Goal: Task Accomplishment & Management: Manage account settings

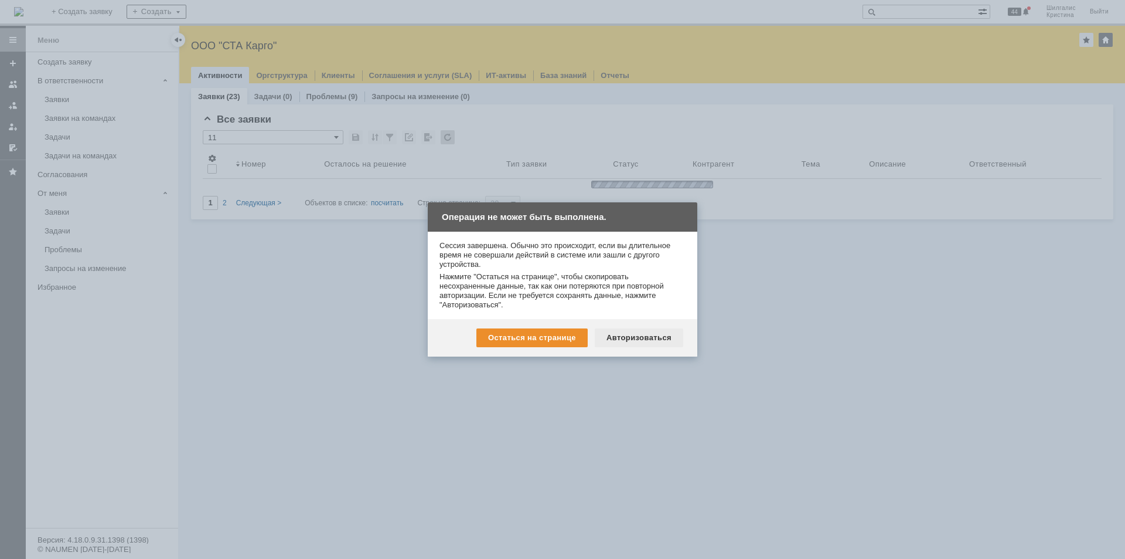
click at [624, 334] on div "Авторизоваться" at bounding box center [639, 337] width 88 height 19
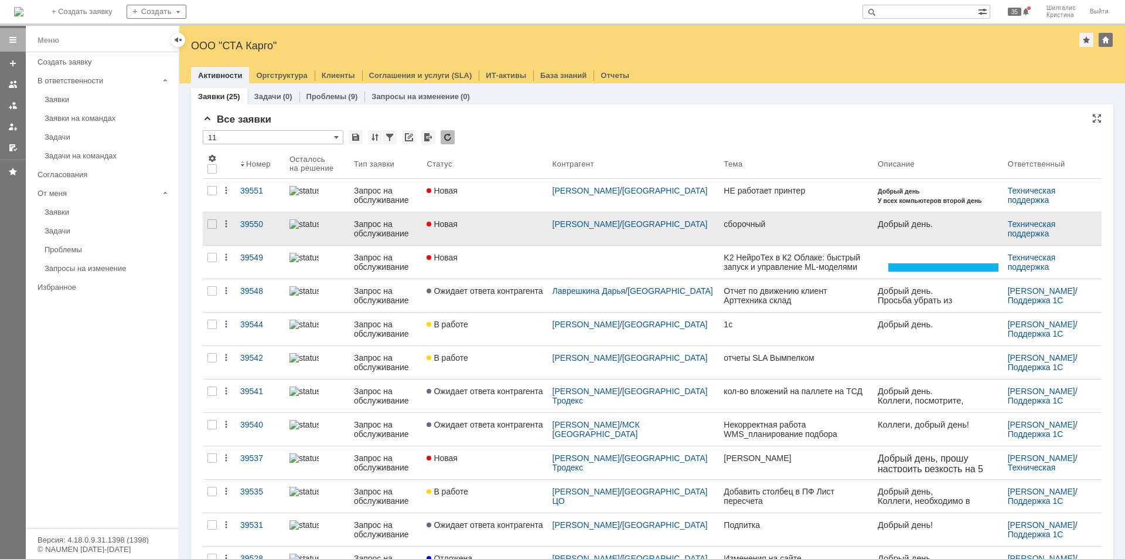
click at [491, 218] on link "Новая" at bounding box center [484, 228] width 125 height 33
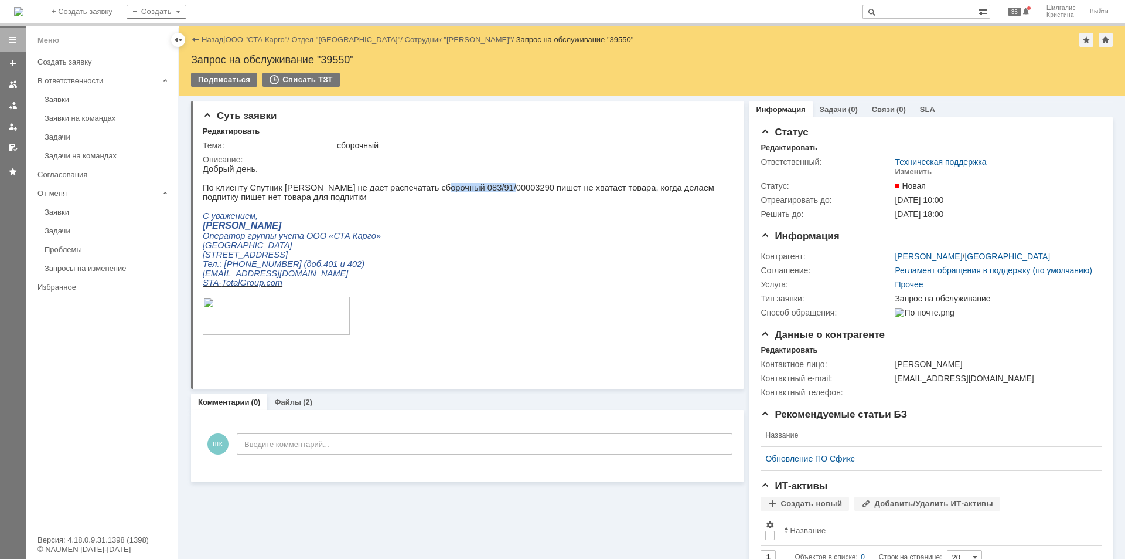
drag, startPoint x: 481, startPoint y: 189, endPoint x: 419, endPoint y: 193, distance: 62.2
click at [419, 193] on p "По клиенту Спутник [PERSON_NAME] не дает распечатать сборочный 083/91/00003290 …" at bounding box center [463, 192] width 521 height 19
copy p "083/91/00003290"
click at [914, 171] on div "Изменить" at bounding box center [913, 171] width 37 height 9
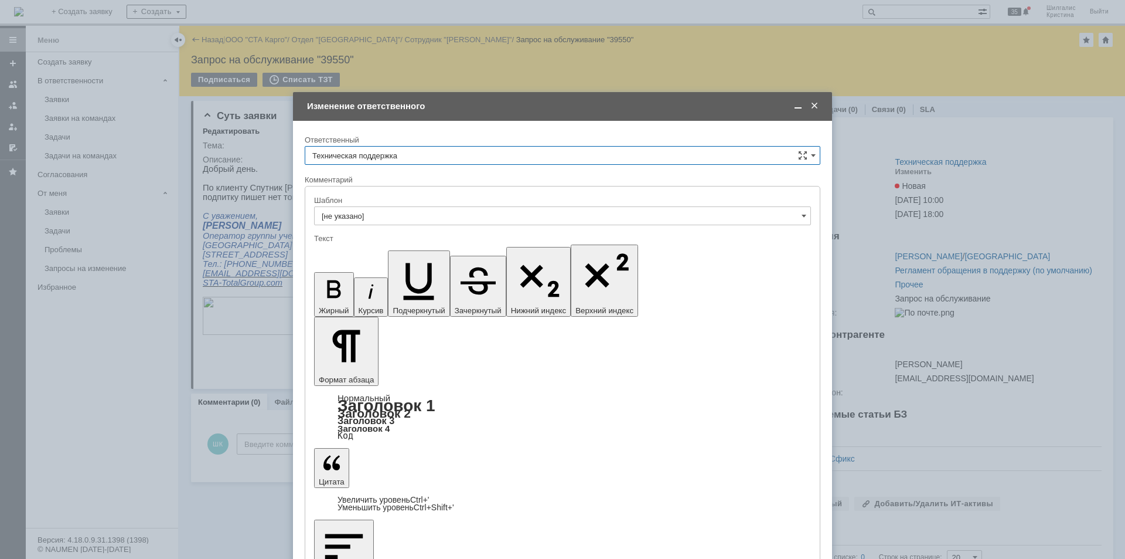
click at [393, 154] on input "Техническая поддержка" at bounding box center [563, 155] width 516 height 19
click at [355, 219] on span "[PERSON_NAME]" at bounding box center [562, 215] width 501 height 9
type input "[PERSON_NAME]"
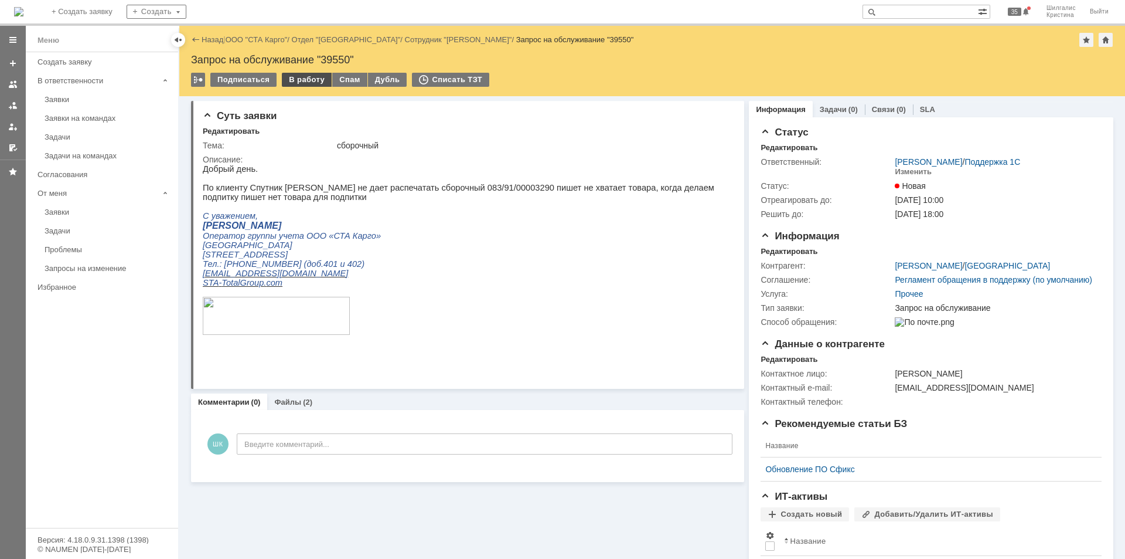
click at [303, 77] on div "В работу" at bounding box center [307, 80] width 50 height 14
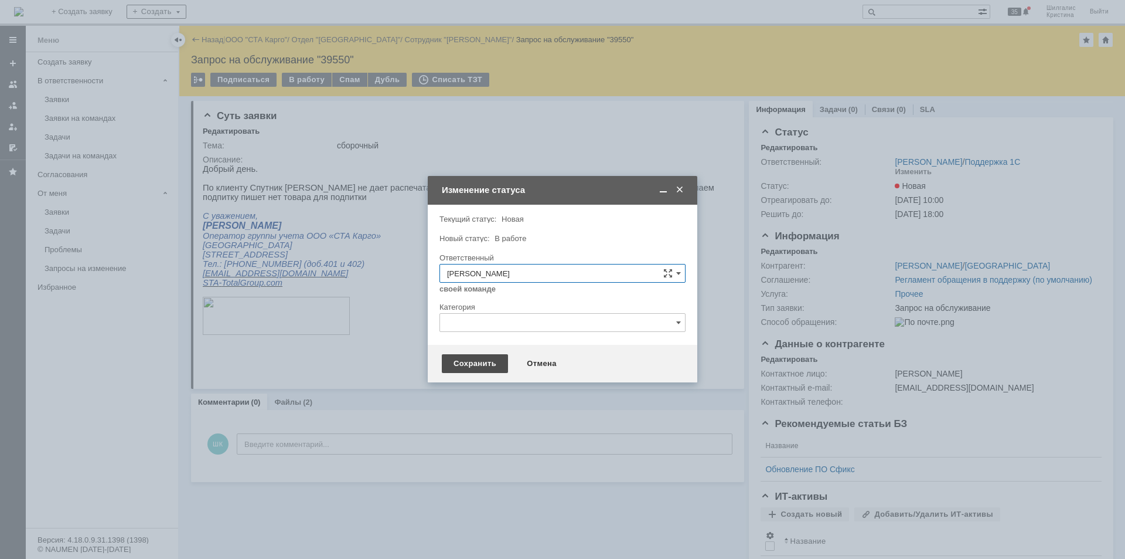
click at [474, 363] on div "Сохранить" at bounding box center [475, 363] width 66 height 19
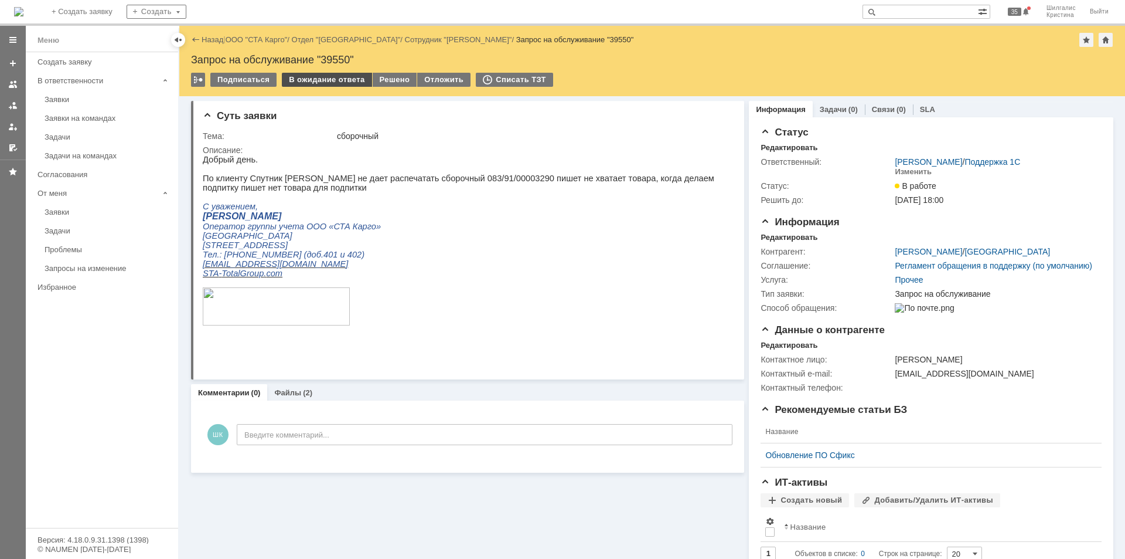
click at [340, 83] on div "В ожидание ответа" at bounding box center [327, 80] width 90 height 14
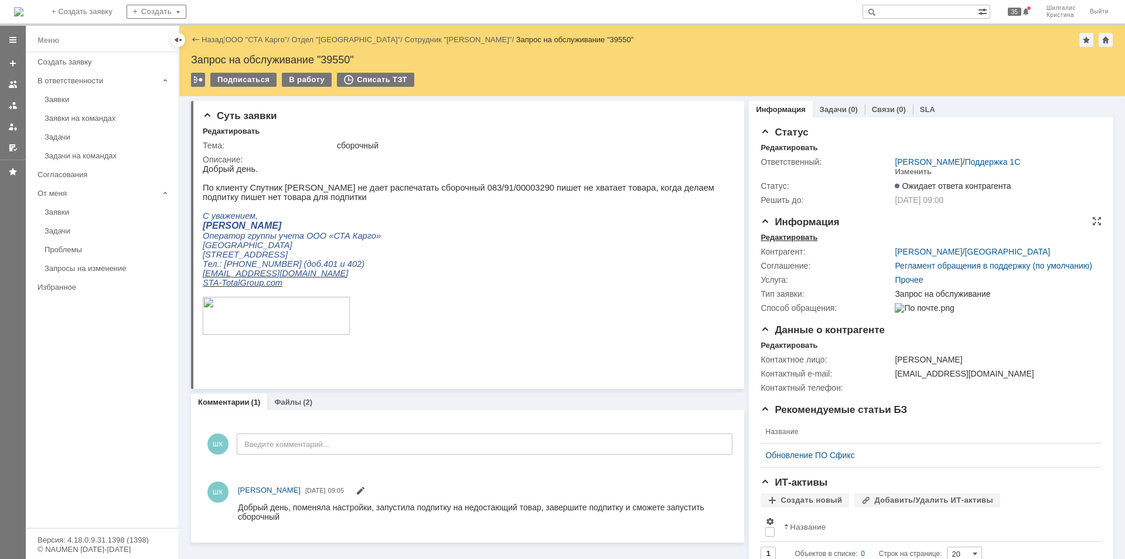
click at [783, 237] on div "Редактировать" at bounding box center [789, 237] width 57 height 9
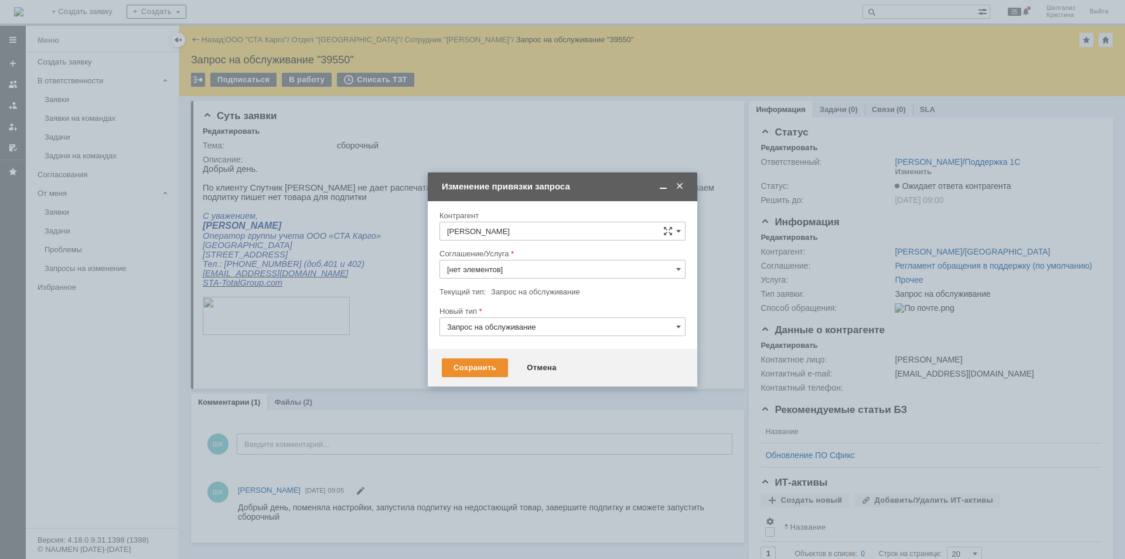
type input "Прочее"
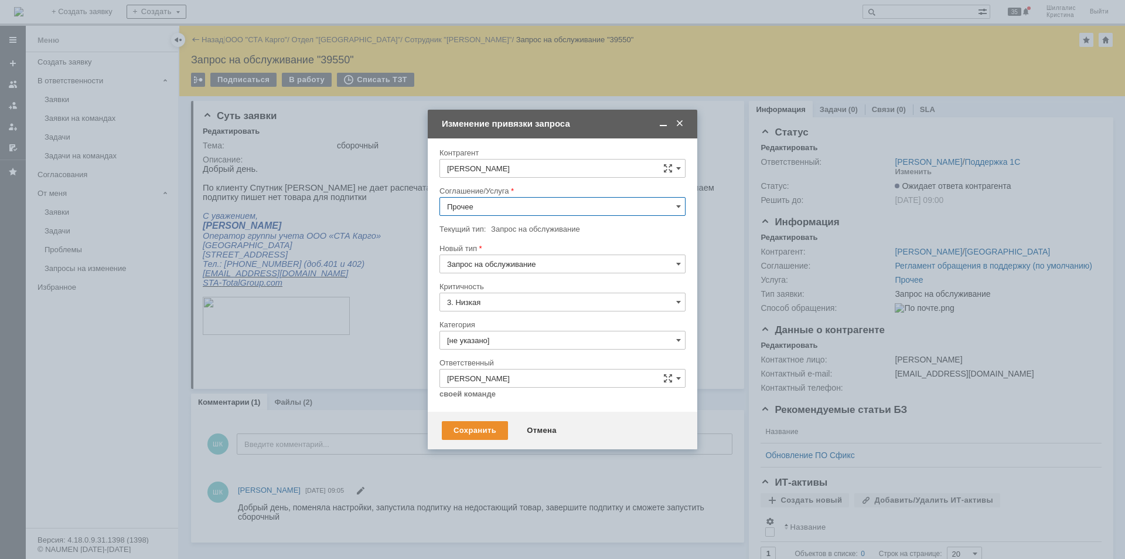
click at [484, 208] on input "Прочее" at bounding box center [563, 206] width 246 height 19
click at [499, 247] on span "WMS Сборка" at bounding box center [562, 250] width 231 height 9
type input "WMS Сборка"
click at [503, 333] on input "[не указано]" at bounding box center [563, 340] width 246 height 19
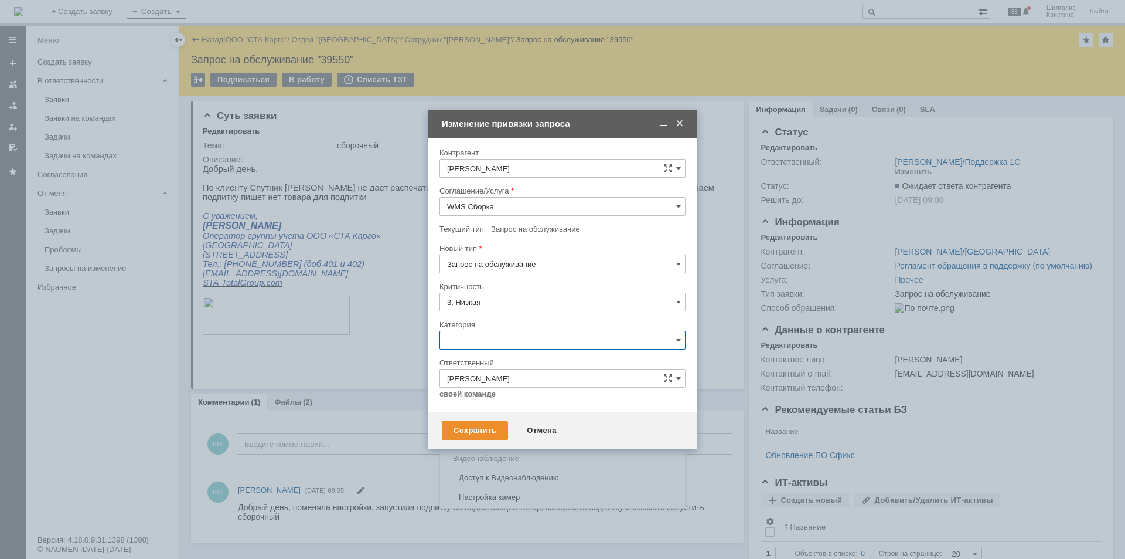
click at [501, 401] on span "Изменение" at bounding box center [562, 400] width 231 height 9
click at [466, 432] on div "Сохранить" at bounding box center [475, 430] width 66 height 19
type input "Изменение"
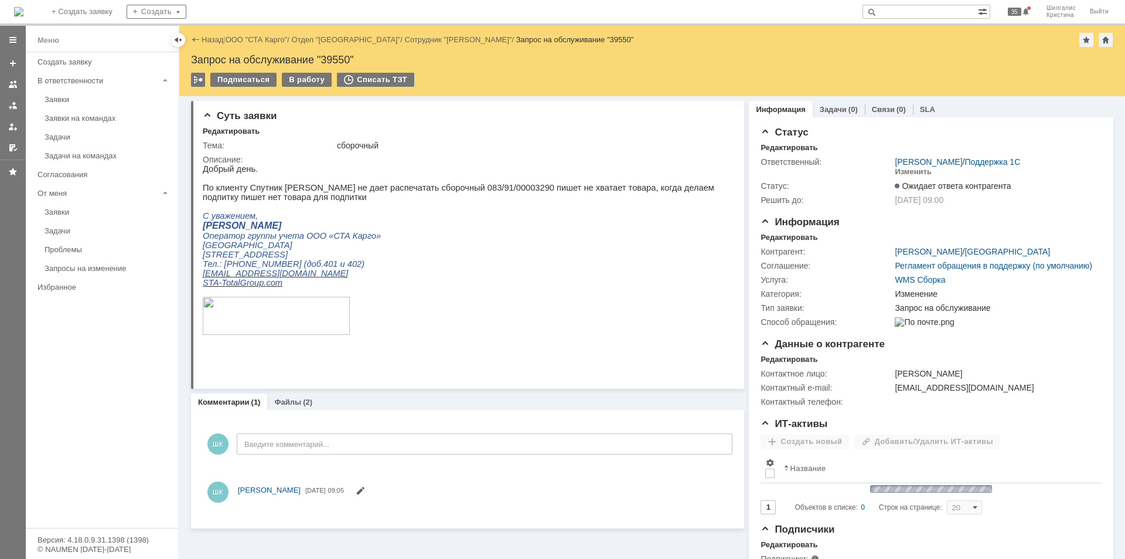
scroll to position [0, 0]
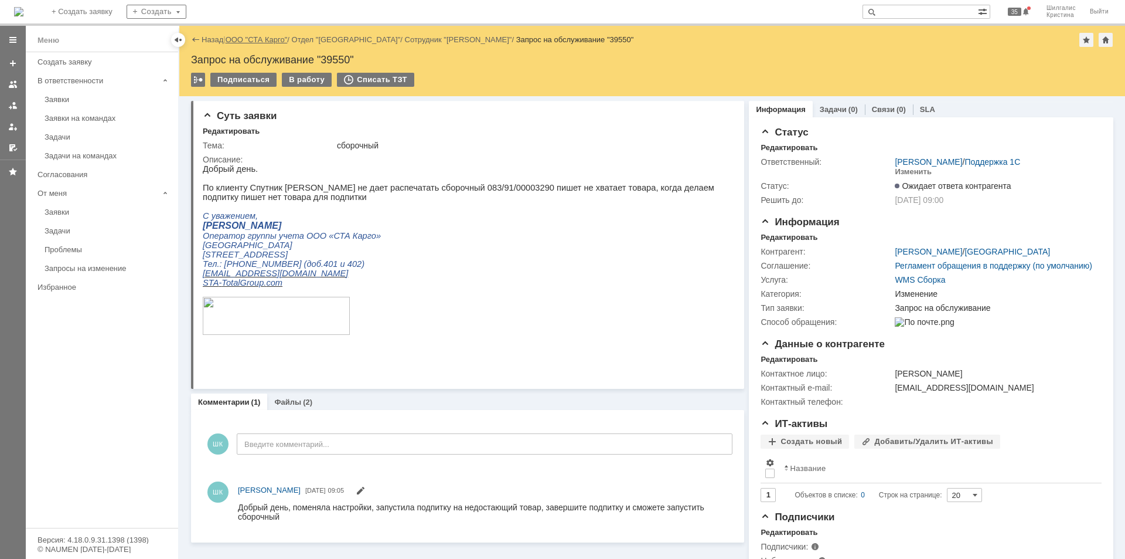
click at [261, 42] on link "ООО "СТА Карго"" at bounding box center [257, 39] width 62 height 9
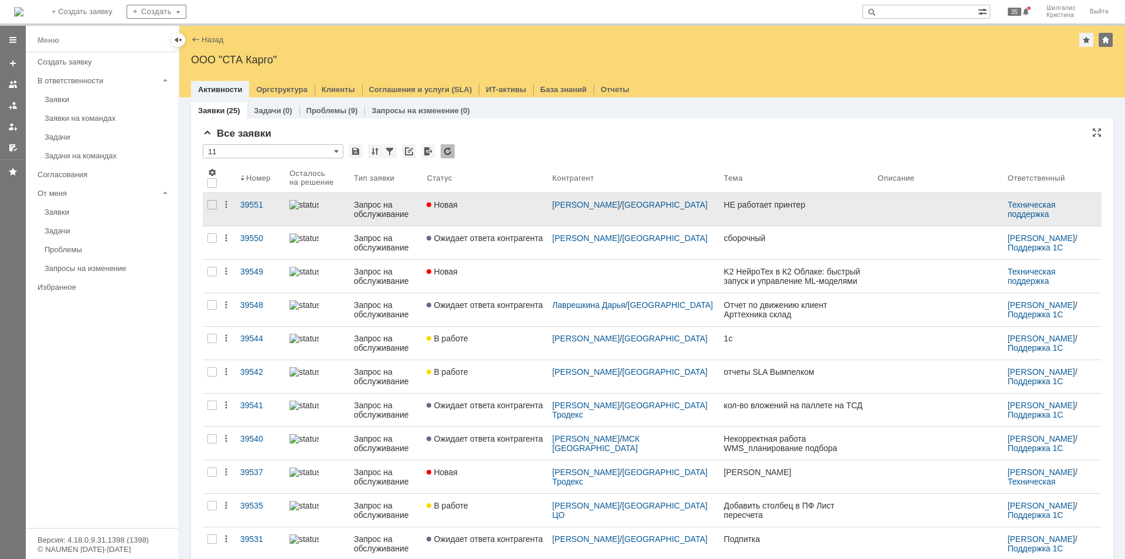
click at [498, 209] on link "Новая" at bounding box center [484, 209] width 125 height 33
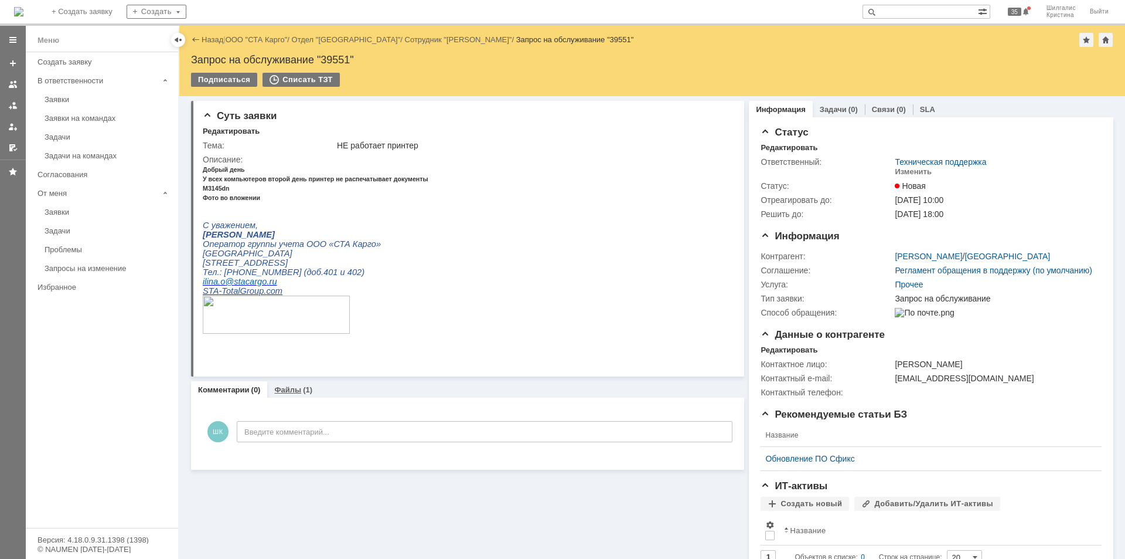
click at [274, 382] on div "Файлы (1)" at bounding box center [293, 389] width 52 height 17
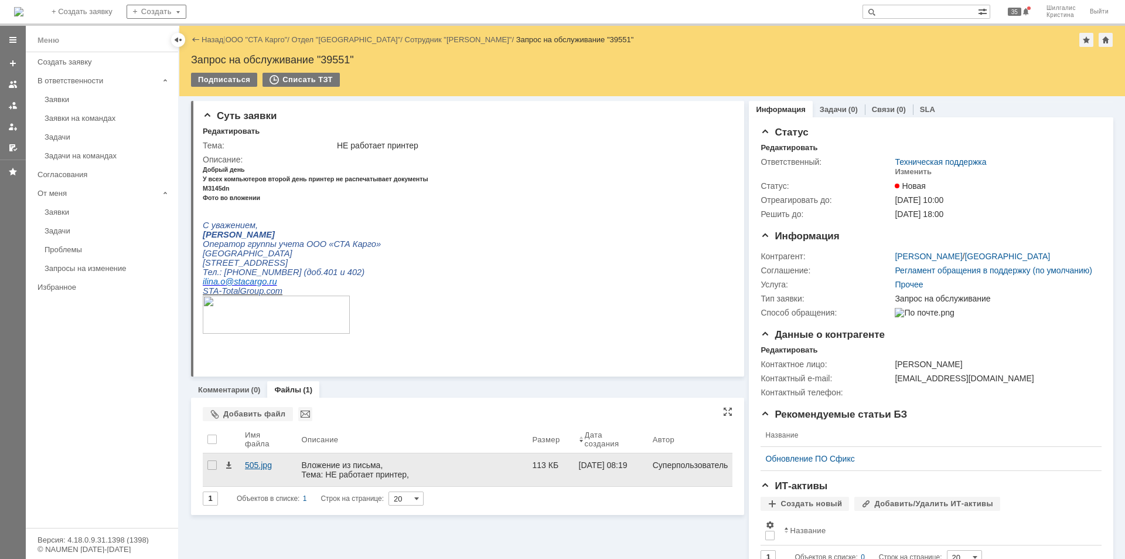
click at [250, 460] on div "505.jpg" at bounding box center [268, 464] width 47 height 9
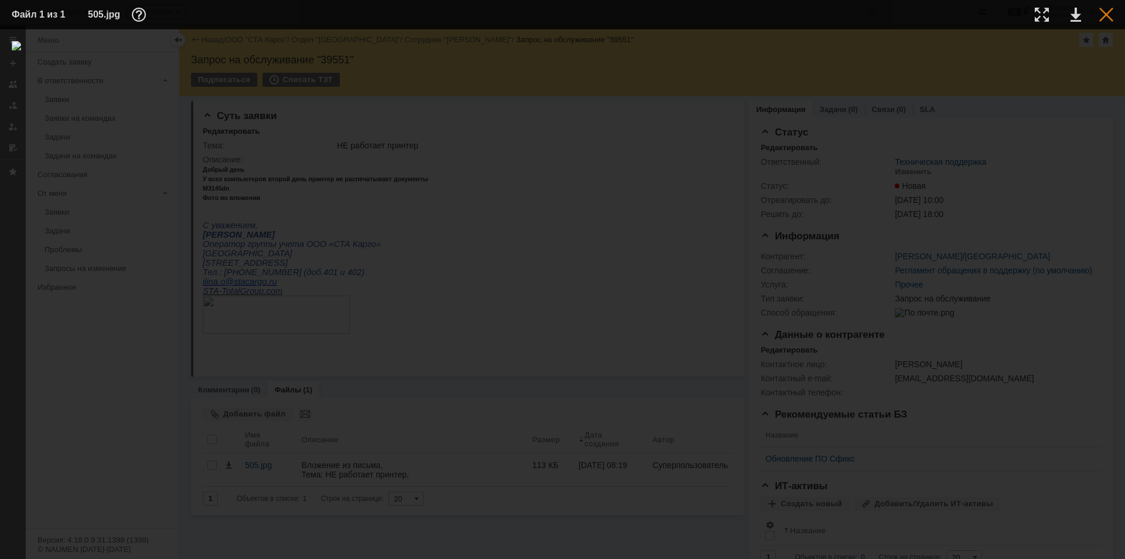
click at [1103, 15] on div at bounding box center [1106, 15] width 14 height 14
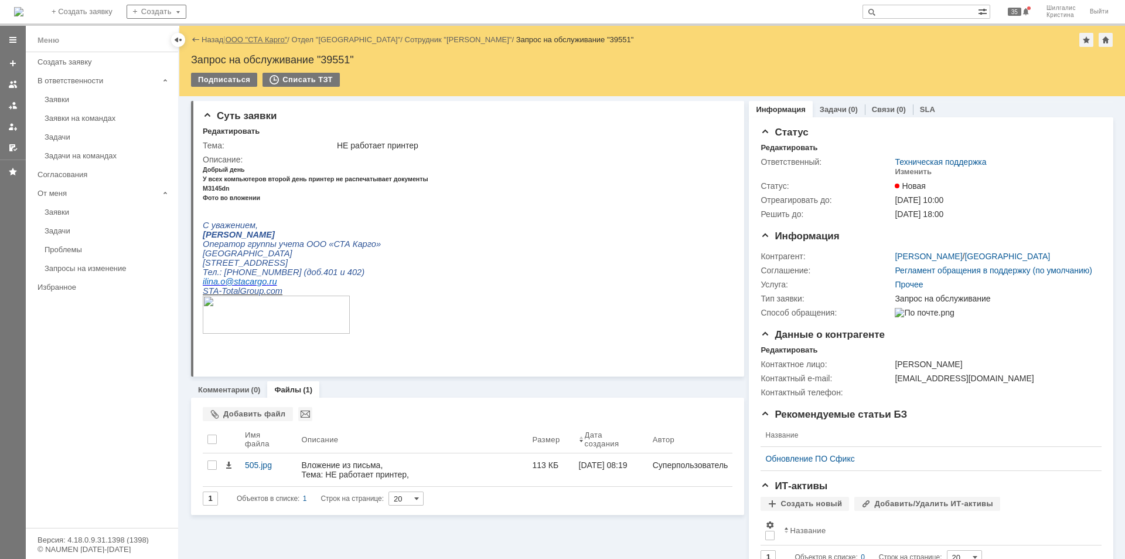
click at [253, 40] on link "ООО "СТА Карго"" at bounding box center [257, 39] width 62 height 9
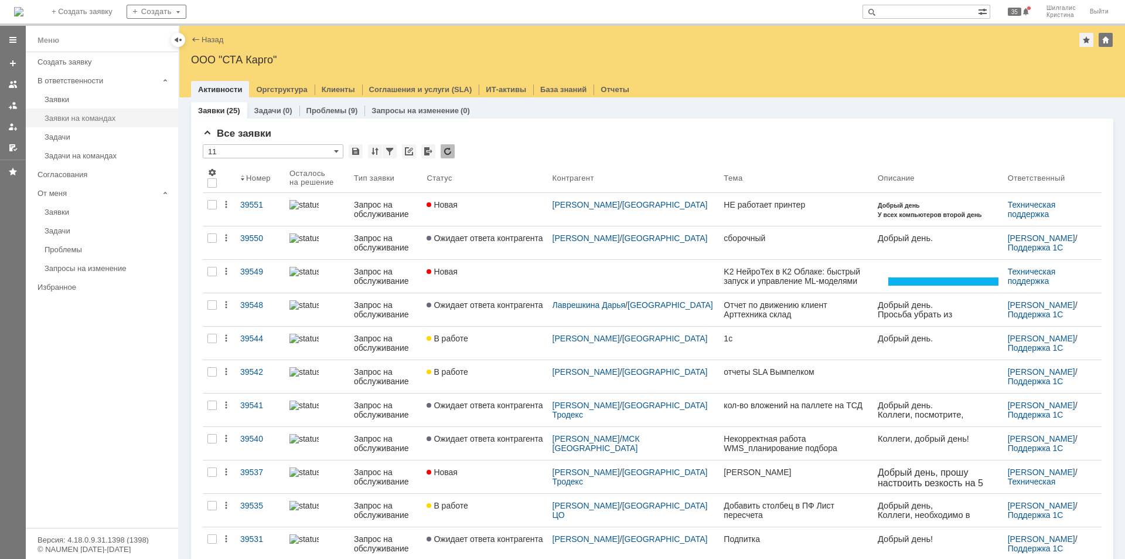
click at [109, 121] on div "Заявки на командах" at bounding box center [108, 118] width 127 height 9
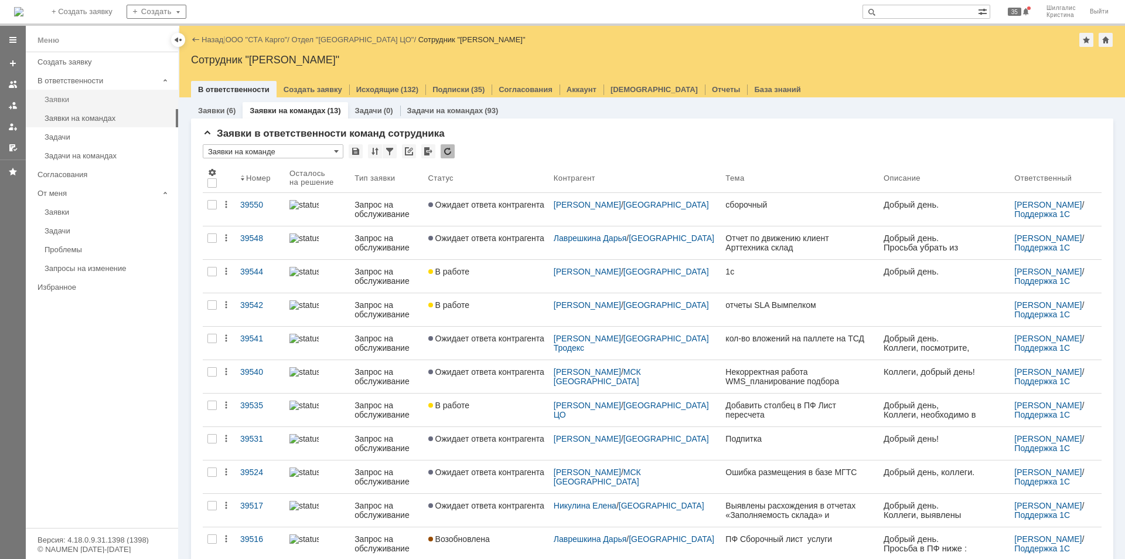
click at [70, 101] on div "Заявки" at bounding box center [108, 99] width 127 height 9
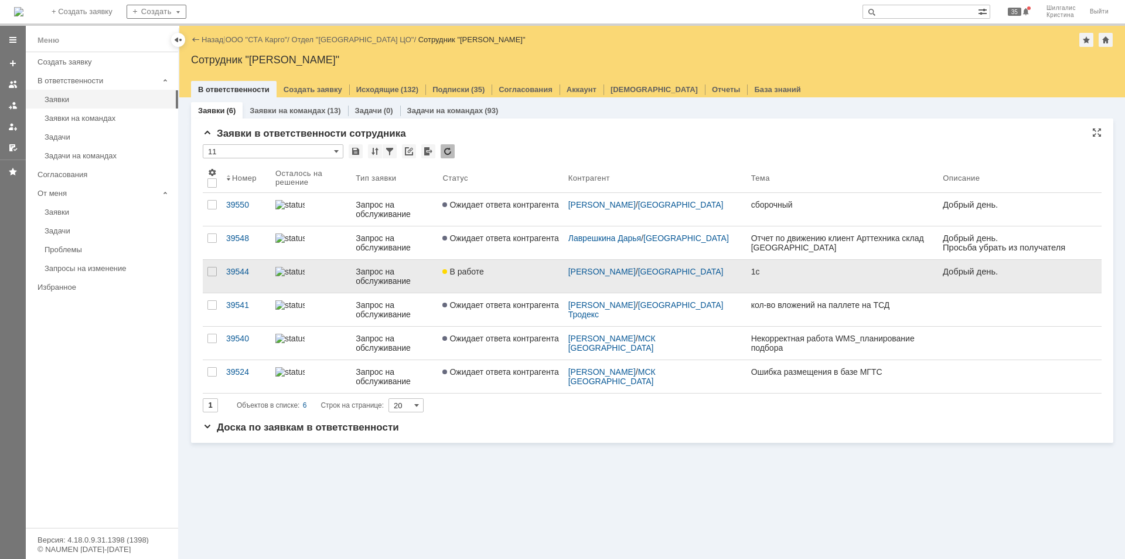
click at [499, 278] on link "В работе" at bounding box center [500, 276] width 125 height 33
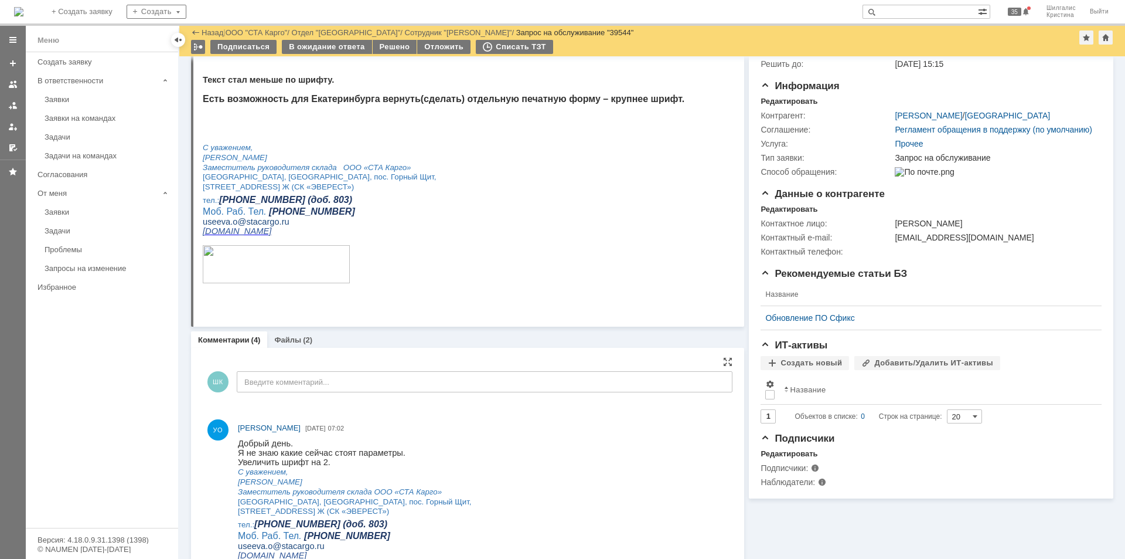
scroll to position [176, 0]
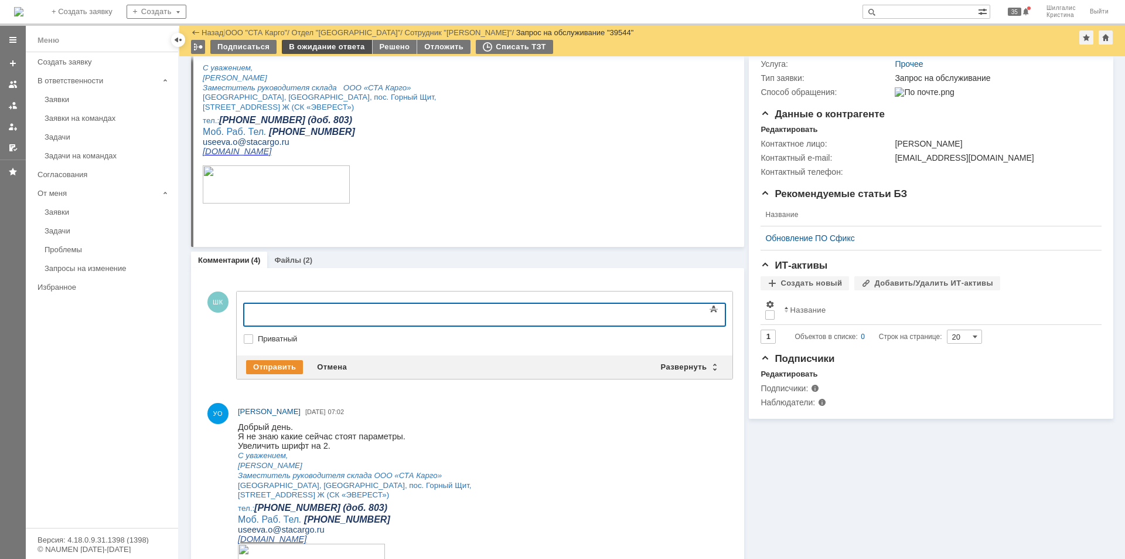
click at [305, 52] on div "В ожидание ответа" at bounding box center [327, 47] width 90 height 14
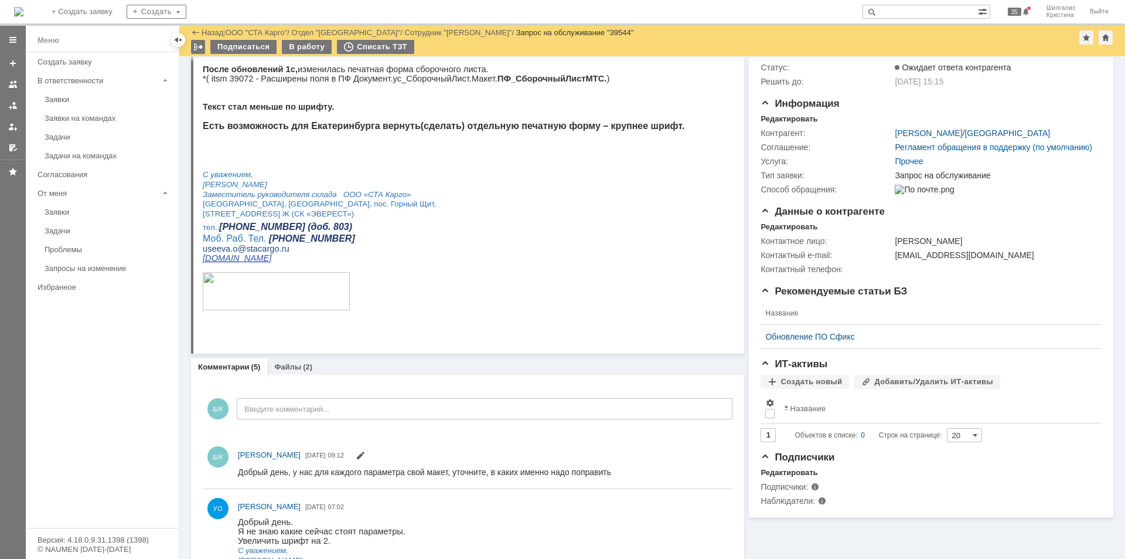
scroll to position [0, 0]
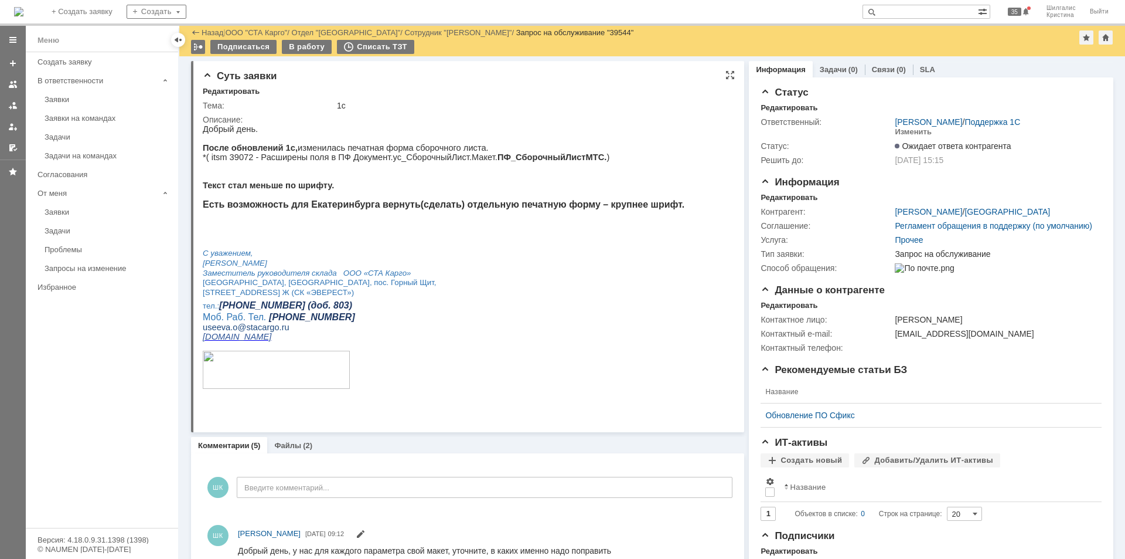
drag, startPoint x: 942, startPoint y: 607, endPoint x: 595, endPoint y: 226, distance: 514.8
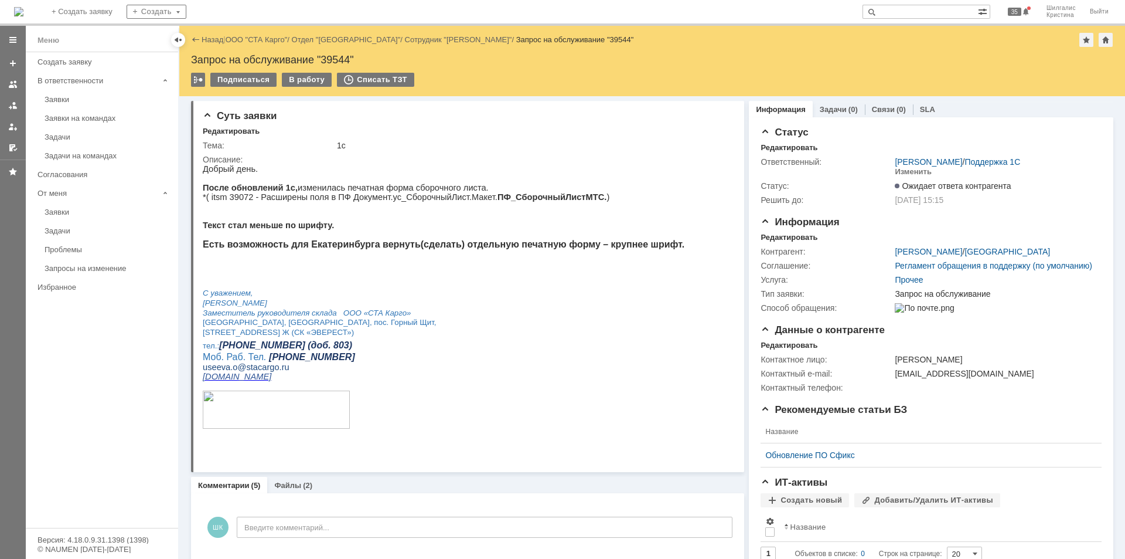
click at [116, 103] on div "Заявки" at bounding box center [108, 99] width 127 height 9
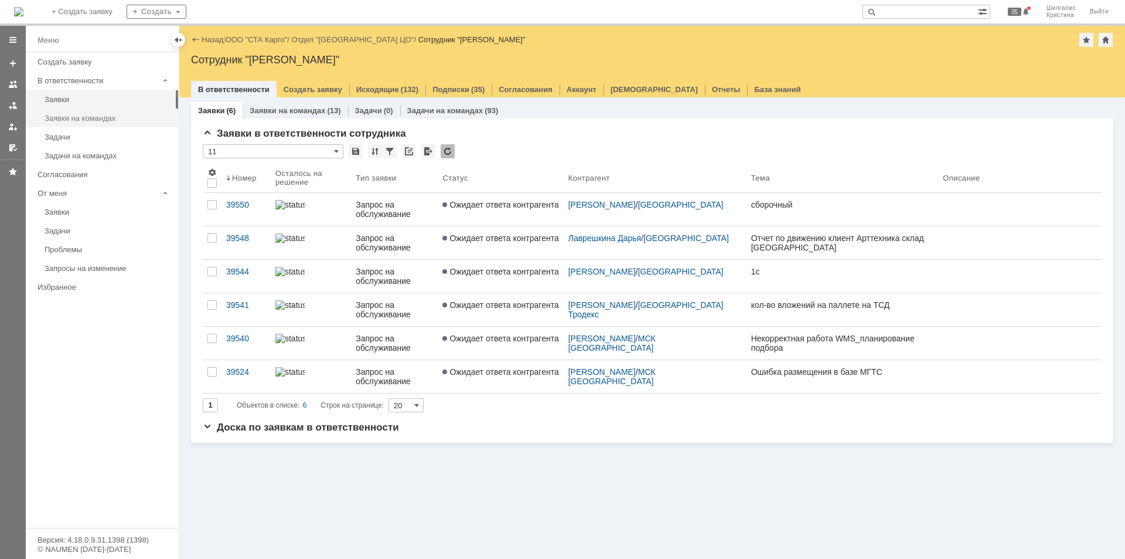
click at [112, 124] on link "Заявки на командах" at bounding box center [108, 118] width 136 height 18
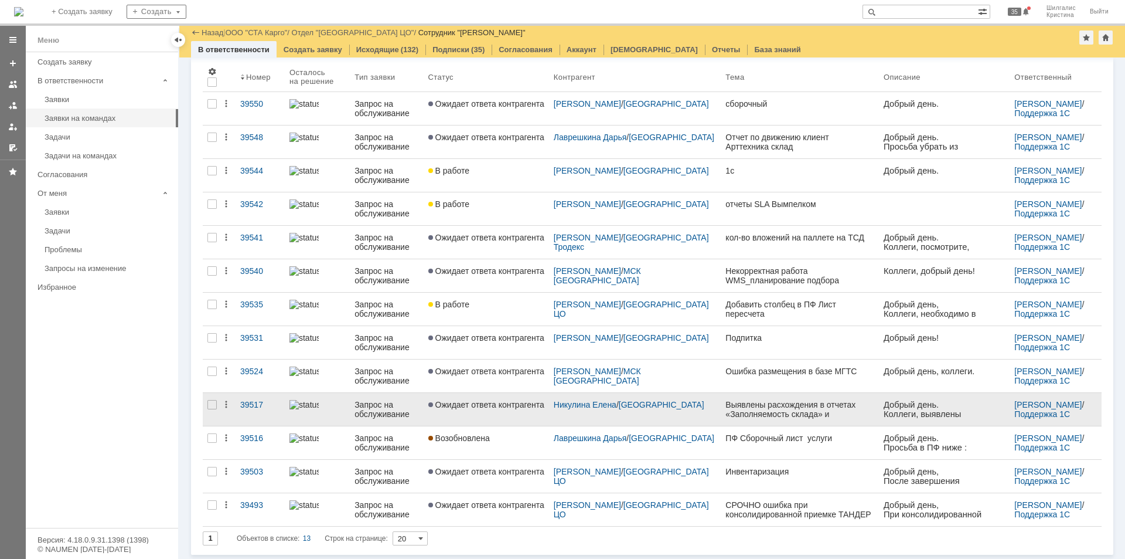
scroll to position [62, 0]
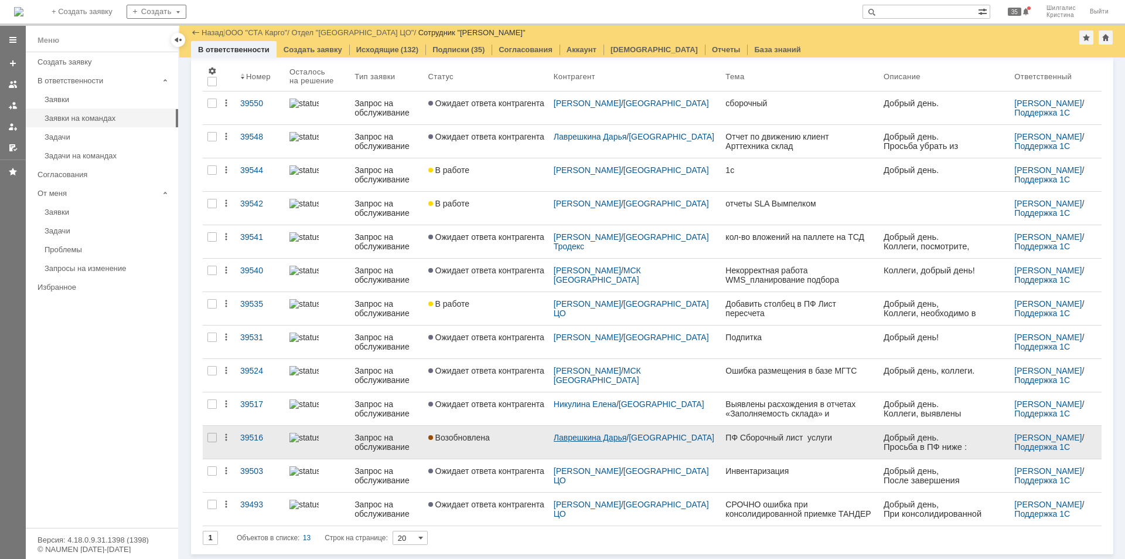
click at [597, 436] on link "[PERSON_NAME]" at bounding box center [590, 437] width 73 height 9
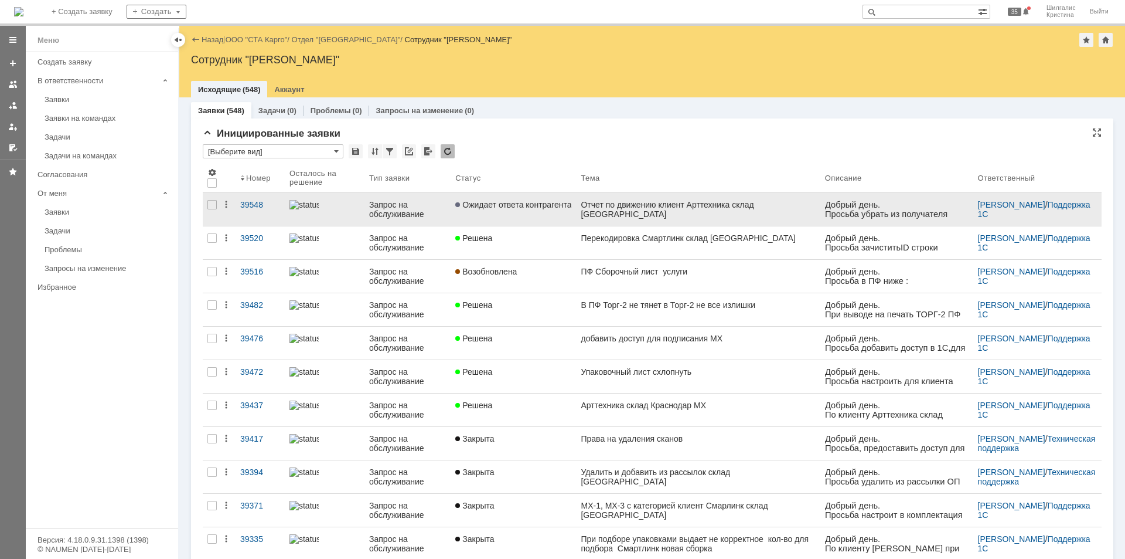
click at [548, 206] on span "Ожидает ответа контрагента" at bounding box center [513, 204] width 116 height 9
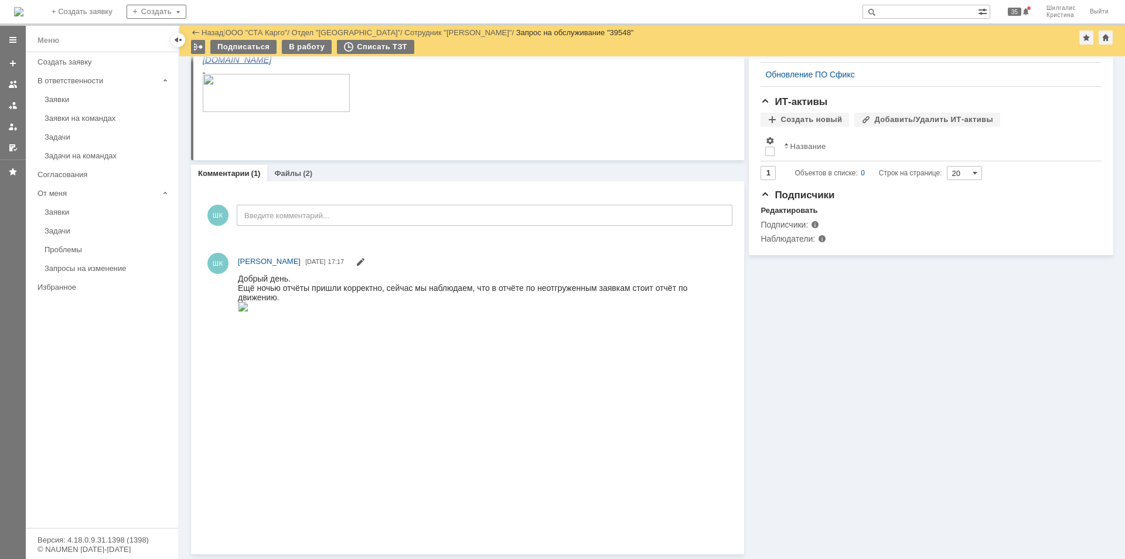
click at [781, 353] on div "Информация Задачи (0) Связи (0) SLA Статус Редактировать Ответственный: Шилгали…" at bounding box center [928, 135] width 369 height 837
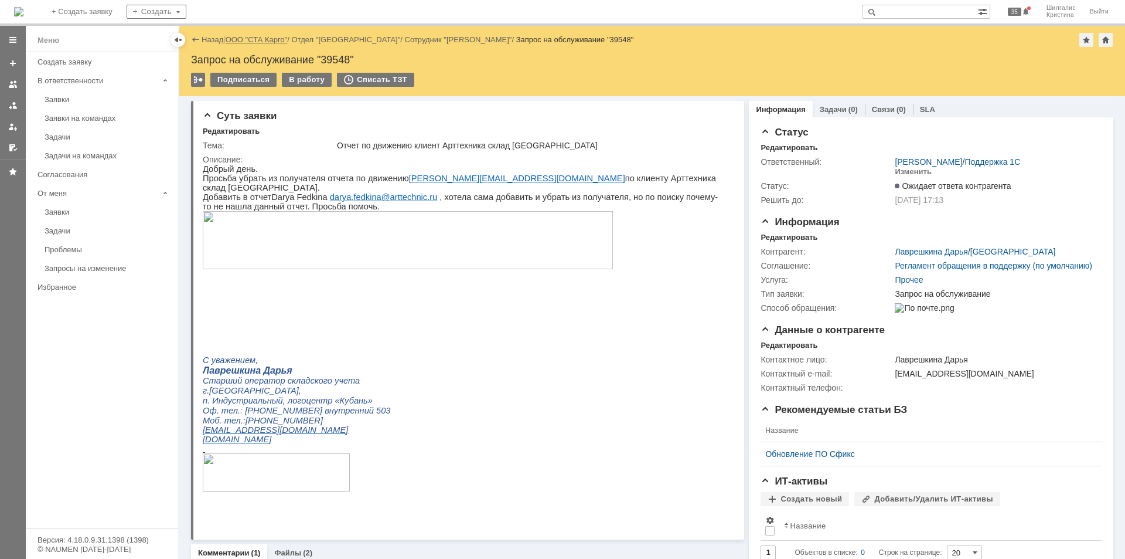
click at [258, 38] on link "ООО "СТА Карго"" at bounding box center [257, 39] width 62 height 9
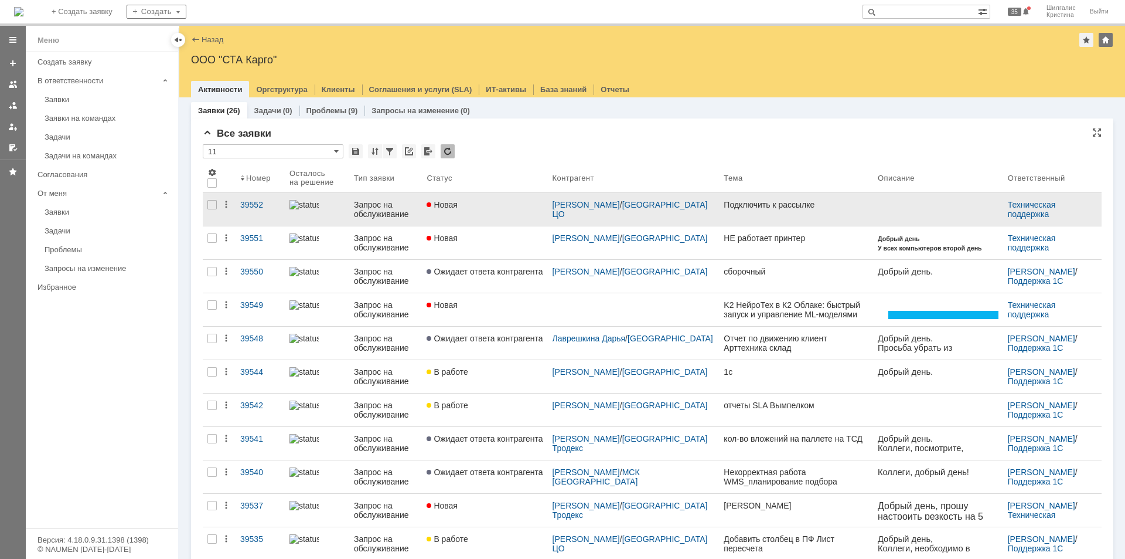
click at [492, 209] on link "Новая" at bounding box center [484, 209] width 125 height 33
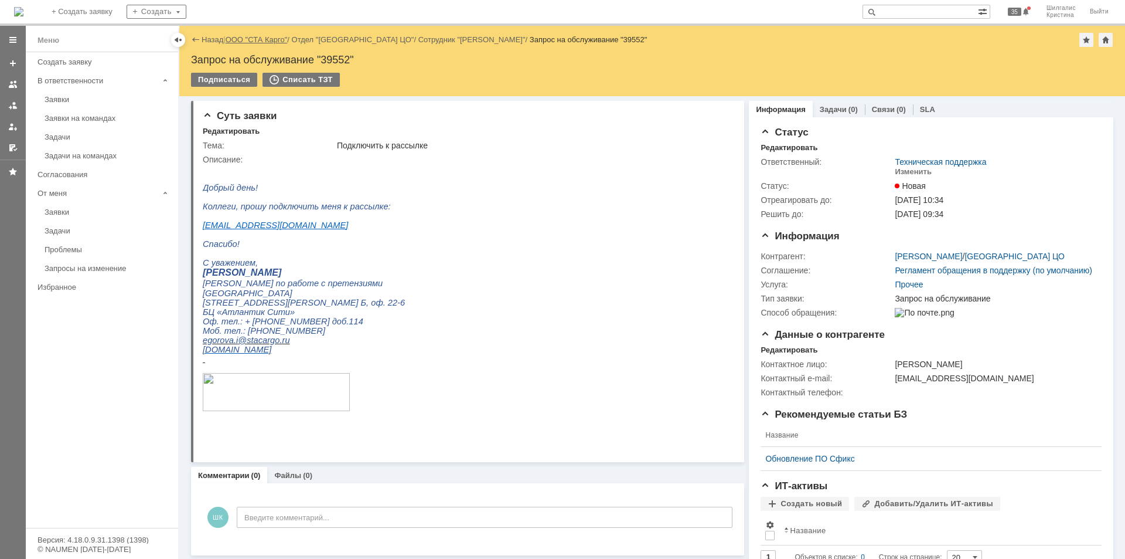
drag, startPoint x: 254, startPoint y: 35, endPoint x: 248, endPoint y: 36, distance: 5.9
click at [253, 36] on link "ООО "СТА Карго"" at bounding box center [257, 39] width 62 height 9
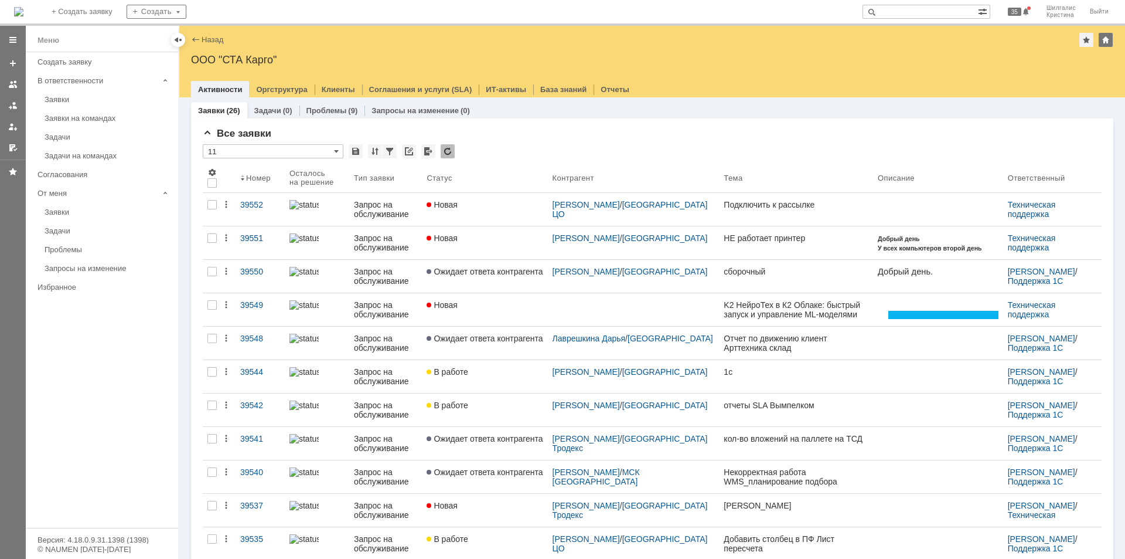
click at [71, 97] on div "Заявки" at bounding box center [108, 99] width 127 height 9
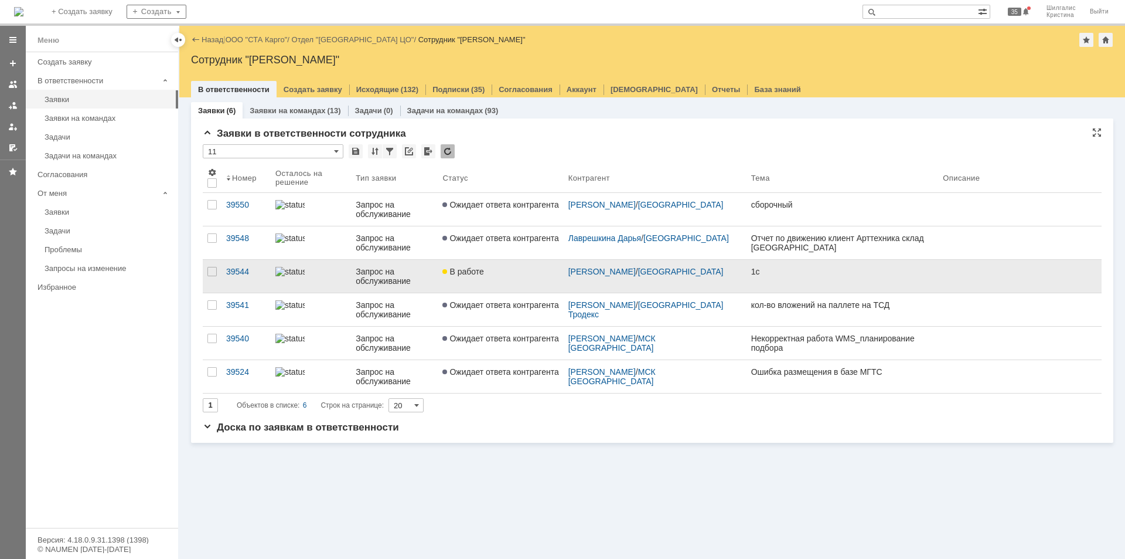
click at [510, 273] on div "В работе" at bounding box center [500, 271] width 116 height 9
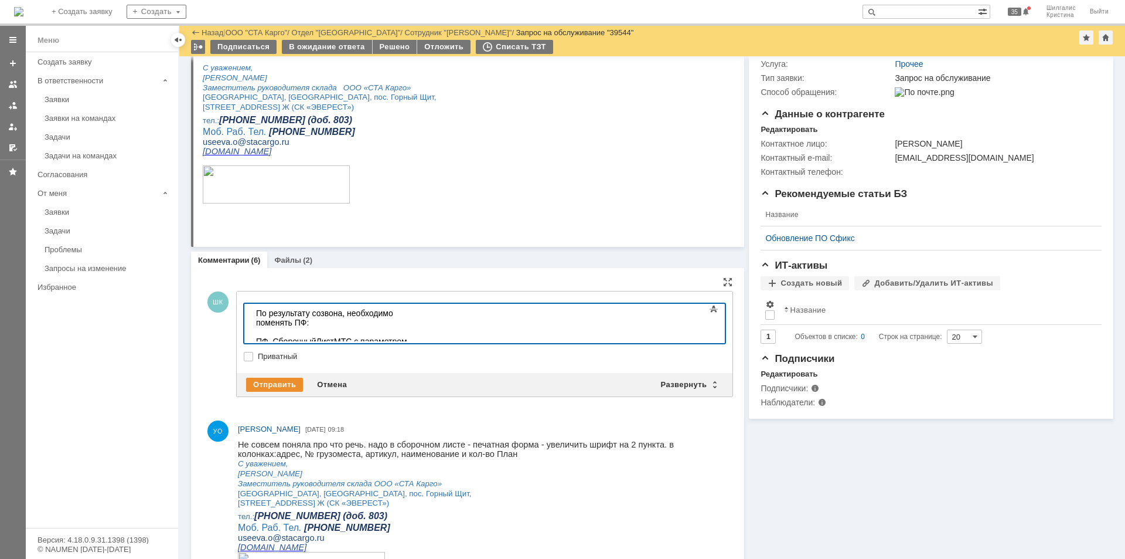
scroll to position [66, 4]
click at [263, 382] on div "Отправить" at bounding box center [274, 384] width 57 height 14
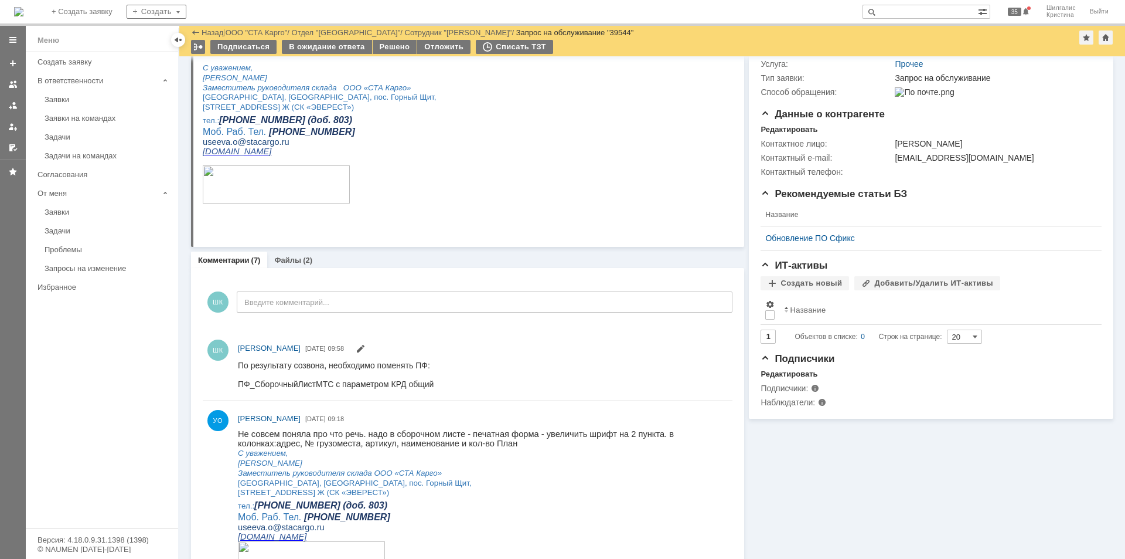
scroll to position [0, 0]
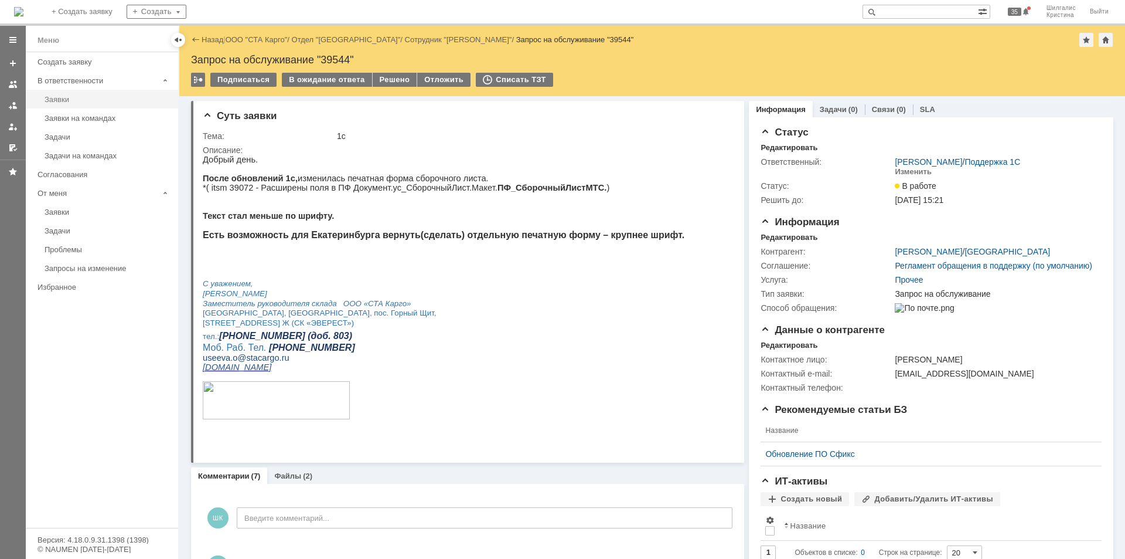
click at [97, 96] on div "Заявки" at bounding box center [108, 99] width 127 height 9
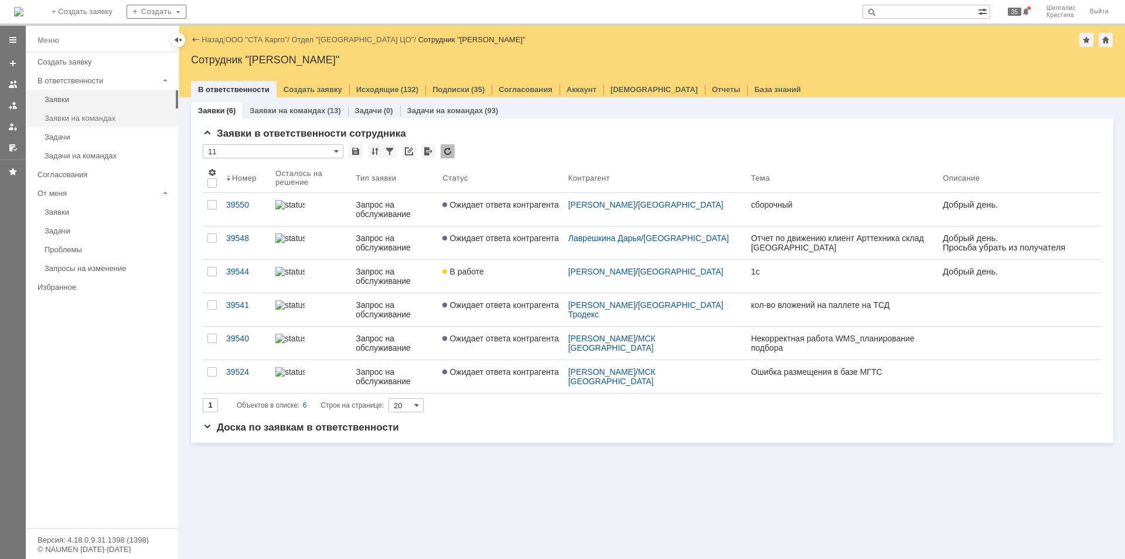
click at [90, 117] on div "Заявки на командах" at bounding box center [108, 118] width 127 height 9
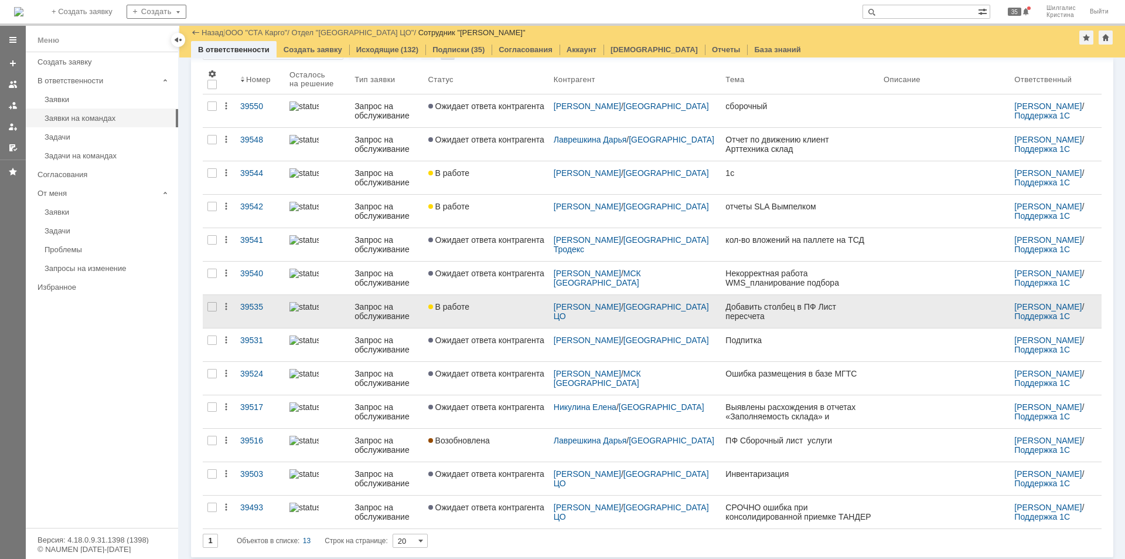
click at [496, 302] on div "В работе" at bounding box center [486, 306] width 116 height 9
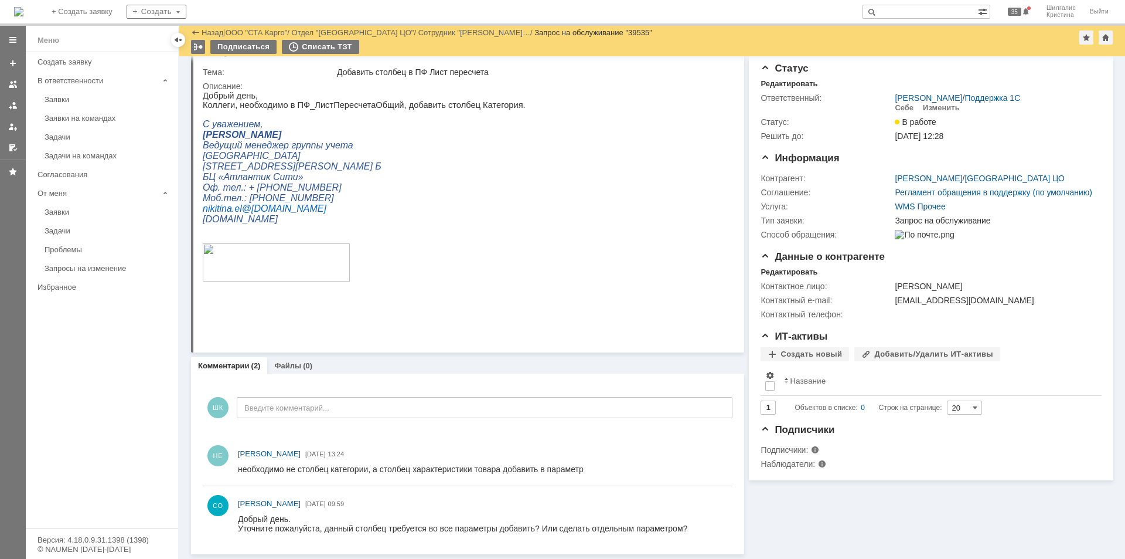
scroll to position [25, 0]
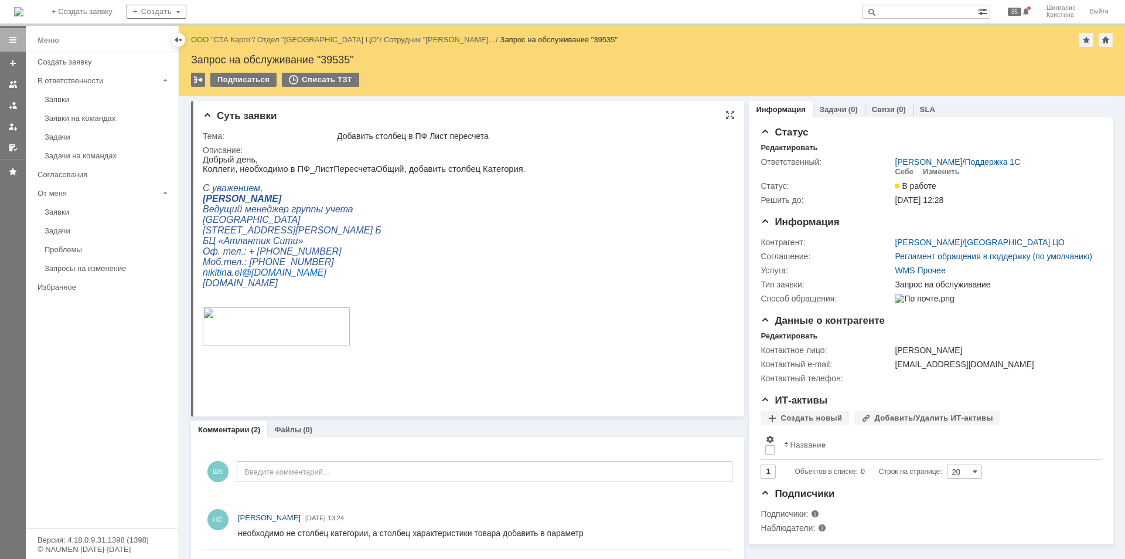
drag, startPoint x: 939, startPoint y: 551, endPoint x: 656, endPoint y: 277, distance: 394.2
click at [230, 37] on link "ООО "СТА Карго"" at bounding box center [222, 39] width 62 height 9
